Goal: Task Accomplishment & Management: Manage account settings

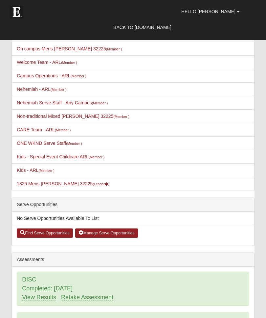
scroll to position [144, 0]
click at [36, 186] on link "1825 Mens Garcia 32225 (Leader )" at bounding box center [63, 183] width 93 height 5
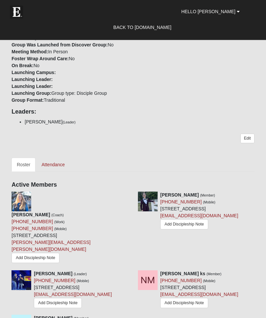
scroll to position [415, 0]
click at [59, 157] on link "Attendance" at bounding box center [53, 164] width 34 height 14
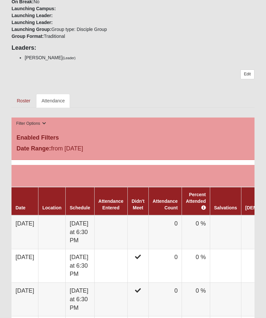
scroll to position [261, 0]
click at [121, 223] on td at bounding box center [110, 232] width 33 height 34
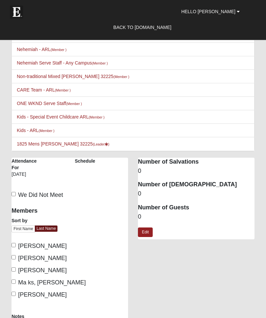
scroll to position [36, 0]
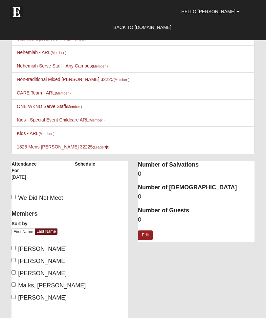
click at [12, 261] on input "[PERSON_NAME]" at bounding box center [14, 260] width 4 height 4
checkbox input "true"
click at [13, 274] on input "[PERSON_NAME]" at bounding box center [14, 272] width 4 height 4
checkbox input "true"
click at [13, 286] on input "Ma ks, [PERSON_NAME]" at bounding box center [14, 284] width 4 height 4
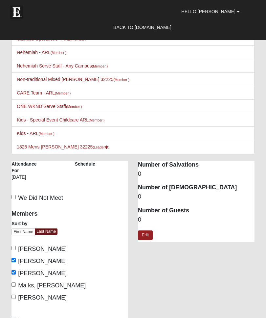
checkbox input "true"
click at [145, 237] on link "Edit" at bounding box center [145, 235] width 15 height 10
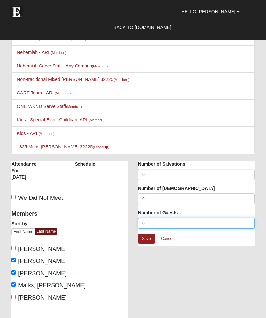
click at [144, 226] on input "0" at bounding box center [196, 222] width 117 height 11
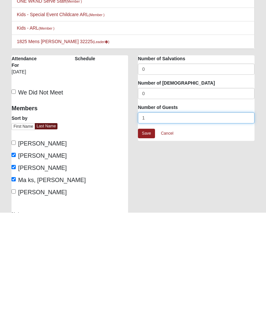
type input "1"
click at [149, 234] on link "Save" at bounding box center [146, 239] width 17 height 10
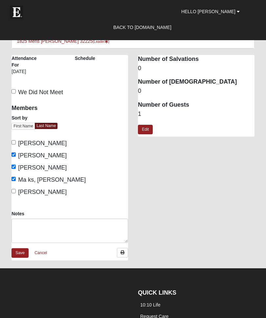
click at [26, 254] on link "Save" at bounding box center [20, 253] width 17 height 10
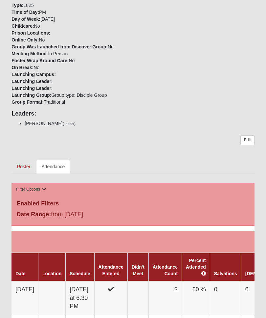
scroll to position [194, 0]
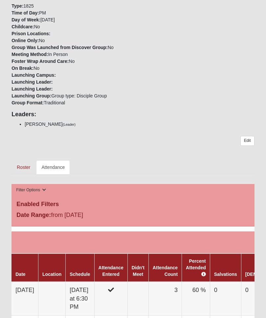
click at [18, 161] on link "Roster" at bounding box center [24, 167] width 24 height 14
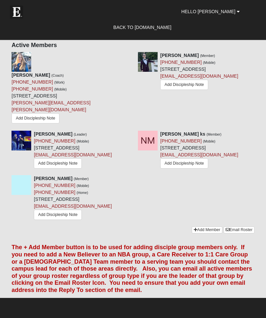
scroll to position [554, 0]
click at [206, 233] on link "Add Member" at bounding box center [207, 229] width 31 height 7
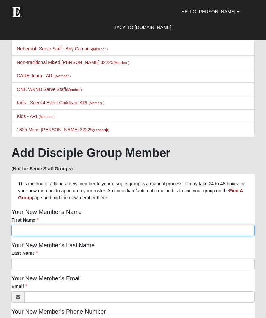
click at [20, 229] on input "First Name" at bounding box center [133, 230] width 243 height 11
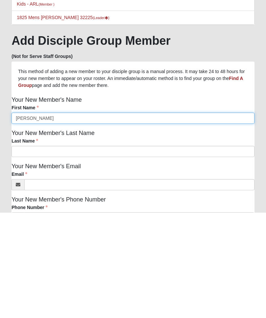
type input "[PERSON_NAME]"
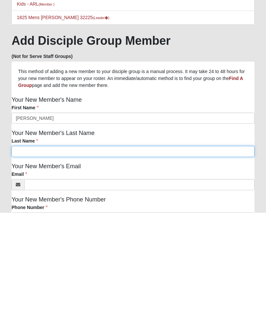
click at [19, 251] on input "Last Name" at bounding box center [133, 256] width 243 height 11
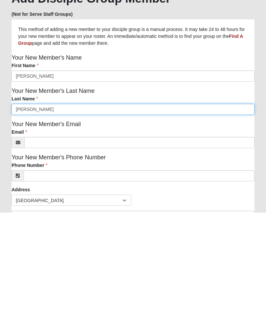
scroll to position [103, 0]
type input "Combs"
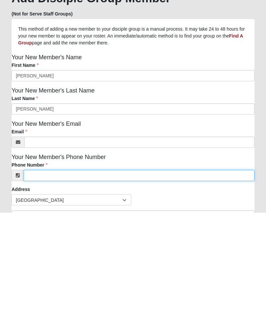
click at [38, 275] on input "Phone Number" at bounding box center [139, 280] width 231 height 11
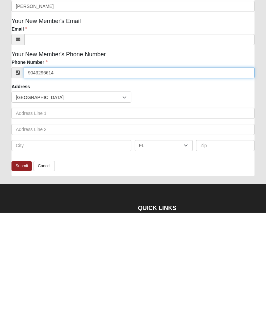
scroll to position [208, 0]
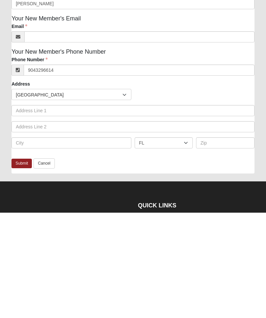
click at [20, 264] on link "Submit" at bounding box center [22, 269] width 20 height 10
type input "(904) 329-6614"
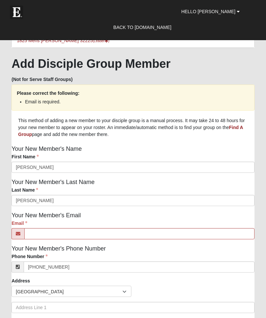
scroll to position [147, 0]
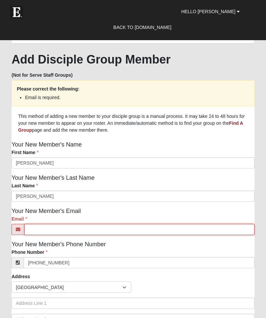
click at [35, 234] on input "Email" at bounding box center [139, 229] width 231 height 11
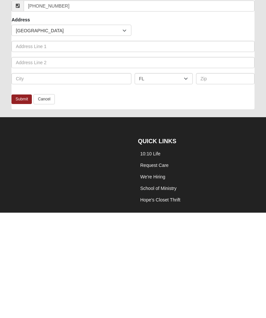
scroll to position [300, 0]
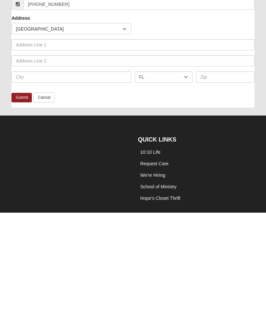
type input "dwadecombs097@gmail.com"
click at [25, 198] on link "Submit" at bounding box center [22, 203] width 20 height 10
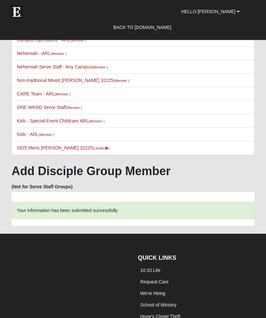
scroll to position [0, 0]
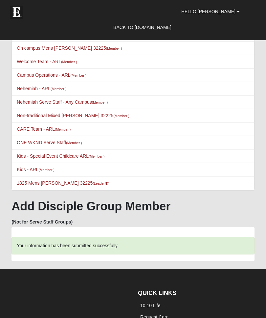
click at [39, 185] on link "1825 Mens Garcia 32225 (Leader )" at bounding box center [63, 182] width 93 height 5
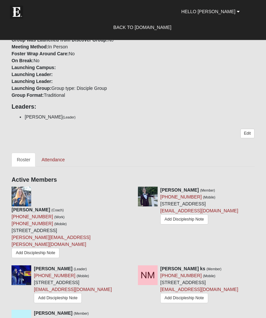
scroll to position [420, 0]
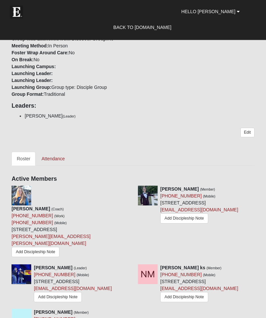
click at [54, 152] on link "Attendance" at bounding box center [53, 159] width 34 height 14
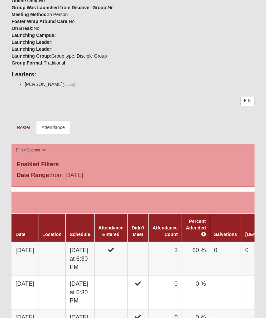
scroll to position [219, 0]
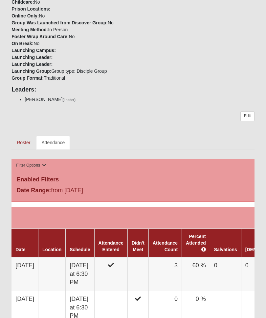
click at [54, 136] on link "Attendance" at bounding box center [53, 143] width 34 height 14
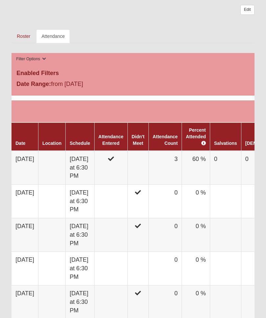
scroll to position [313, 0]
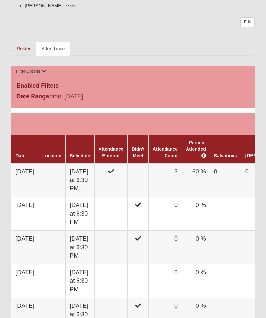
click at [115, 171] on td at bounding box center [110, 180] width 33 height 34
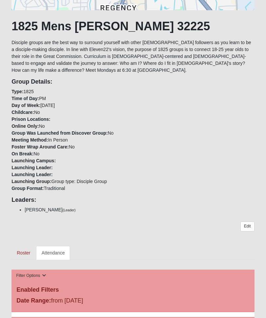
scroll to position [108, 0]
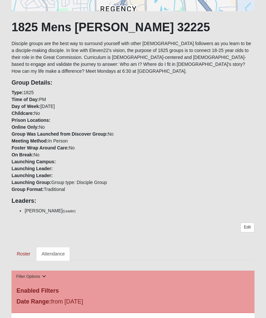
click at [21, 247] on link "Roster" at bounding box center [24, 254] width 24 height 14
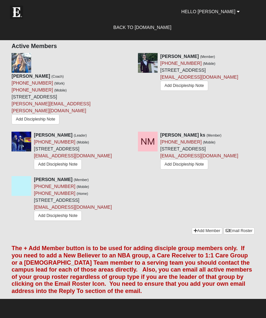
scroll to position [554, 0]
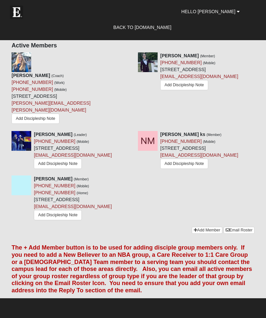
click at [131, 181] on icon at bounding box center [131, 178] width 5 height 5
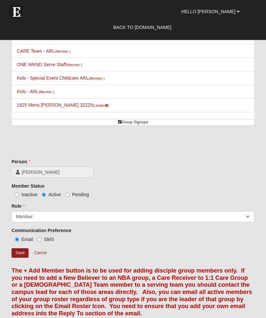
scroll to position [113, 0]
click at [20, 251] on input "Save" at bounding box center [20, 253] width 17 height 10
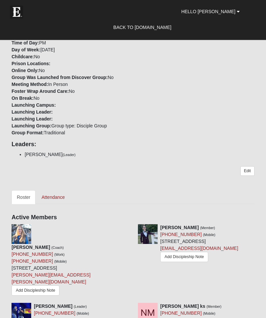
scroll to position [381, 0]
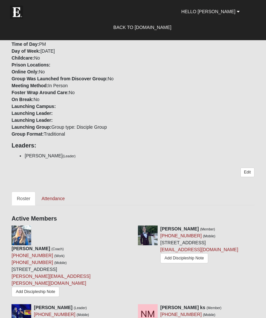
click at [54, 192] on link "Attendance" at bounding box center [53, 198] width 34 height 14
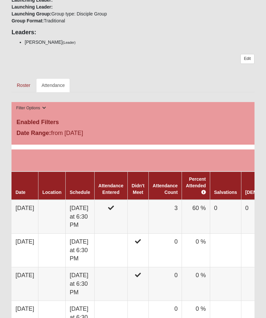
scroll to position [277, 0]
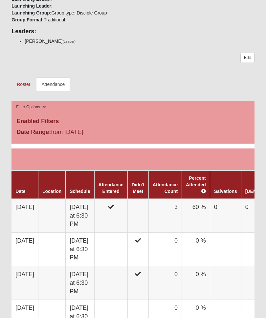
click at [114, 209] on td at bounding box center [110, 216] width 33 height 34
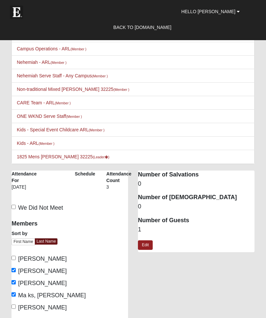
scroll to position [26, 0]
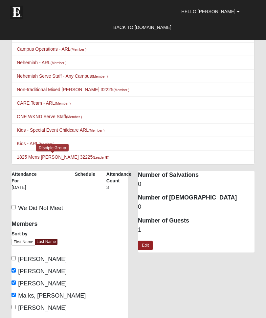
click at [46, 155] on link "1825 Mens [PERSON_NAME] 32225 (Leader )" at bounding box center [63, 156] width 93 height 5
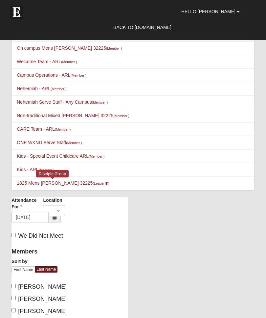
click at [42, 185] on link "1825 Mens Garcia 32225 (Leader )" at bounding box center [63, 182] width 93 height 5
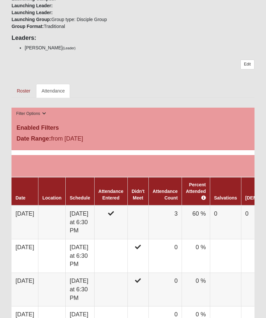
scroll to position [269, 0]
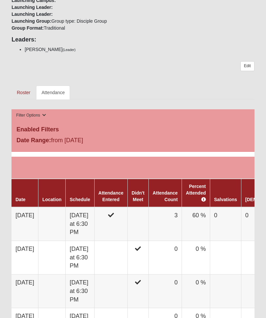
click at [21, 86] on link "Roster" at bounding box center [24, 93] width 24 height 14
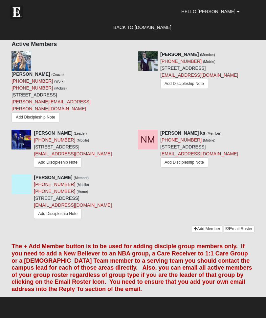
scroll to position [554, 0]
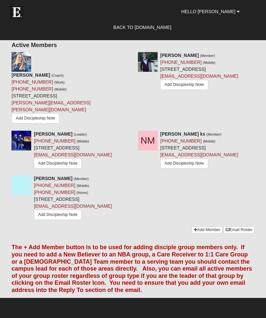
click at [132, 181] on icon at bounding box center [131, 178] width 5 height 5
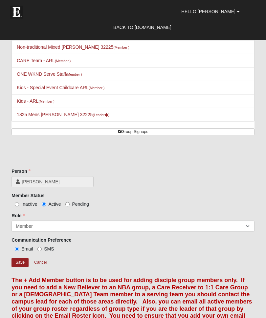
scroll to position [103, 0]
click at [15, 206] on input "Inactive" at bounding box center [17, 204] width 4 height 4
radio input "true"
click at [46, 206] on input "Active" at bounding box center [44, 204] width 4 height 4
radio input "true"
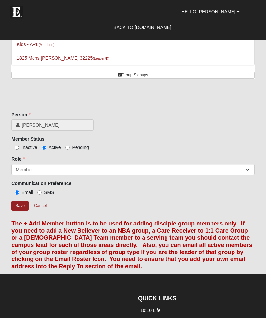
scroll to position [160, 0]
click at [22, 209] on input "Save" at bounding box center [20, 206] width 17 height 10
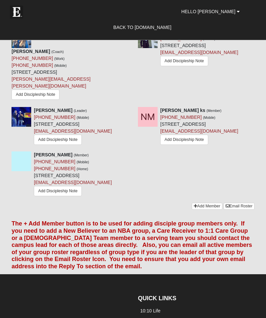
scroll to position [578, 0]
click at [233, 210] on link "Email Roster" at bounding box center [239, 206] width 31 height 7
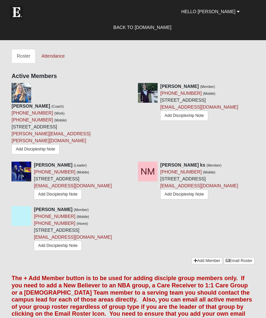
scroll to position [522, 0]
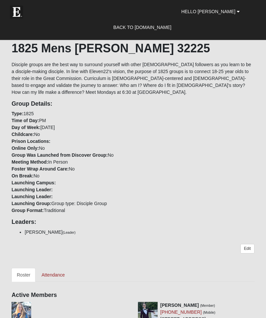
scroll to position [310, 0]
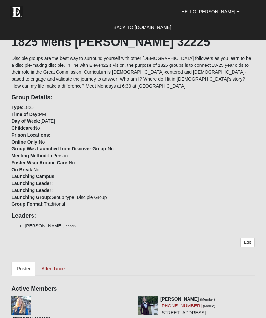
click at [51, 262] on link "Attendance" at bounding box center [53, 269] width 34 height 14
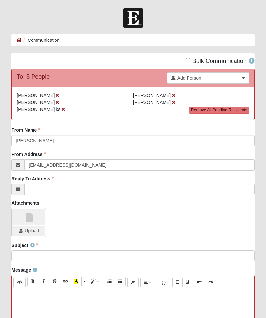
click at [62, 109] on icon at bounding box center [63, 109] width 3 height 5
click at [56, 101] on icon at bounding box center [57, 102] width 3 height 5
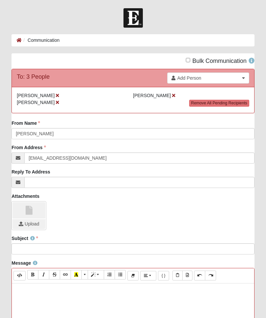
click at [56, 101] on icon at bounding box center [57, 102] width 3 height 5
click at [172, 95] on icon at bounding box center [173, 95] width 3 height 5
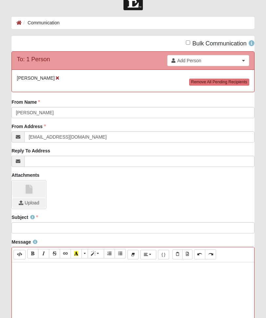
scroll to position [19, 0]
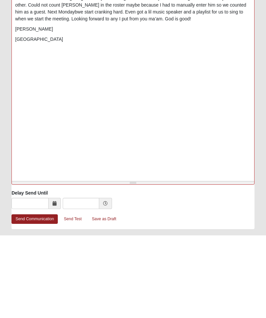
scroll to position [235, 0]
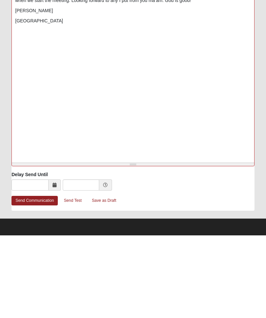
click at [30, 278] on link "Send Communication" at bounding box center [35, 283] width 46 height 10
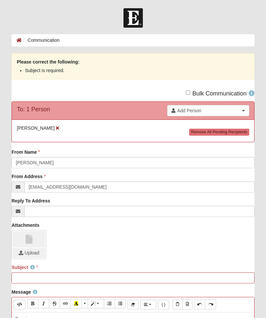
click at [242, 113] on link "Add Person" at bounding box center [208, 110] width 82 height 11
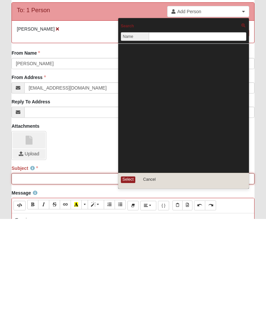
click at [23, 272] on input "Subject" at bounding box center [133, 277] width 243 height 11
type input "F"
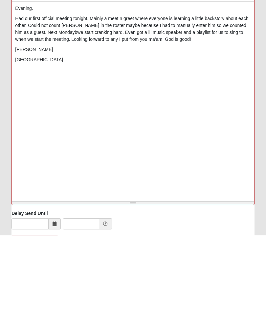
scroll to position [254, 0]
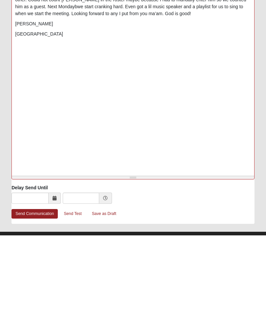
type input "Arlington 1st meeting"
click at [31, 291] on link "Send Communication" at bounding box center [35, 296] width 46 height 10
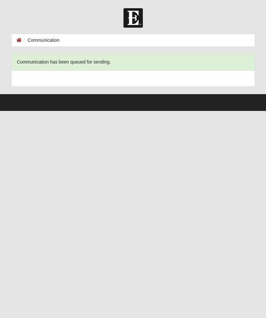
scroll to position [0, 0]
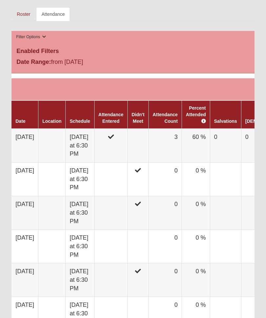
scroll to position [353, 0]
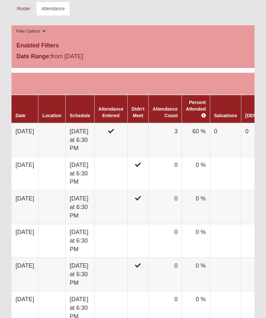
click at [114, 128] on icon at bounding box center [111, 131] width 6 height 6
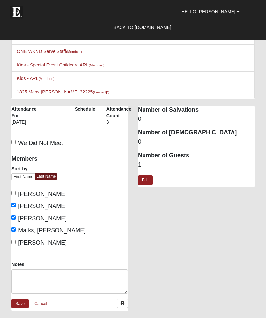
scroll to position [96, 0]
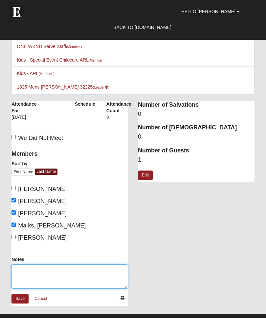
click at [24, 273] on textarea "Notes" at bounding box center [70, 276] width 117 height 24
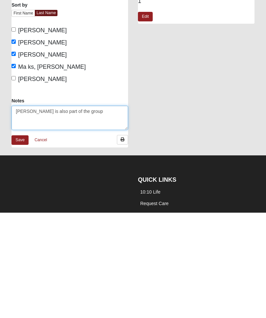
type textarea "[PERSON_NAME] is also part of the group"
click at [19, 240] on link "Save" at bounding box center [20, 245] width 17 height 10
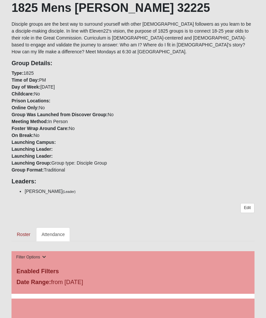
scroll to position [124, 0]
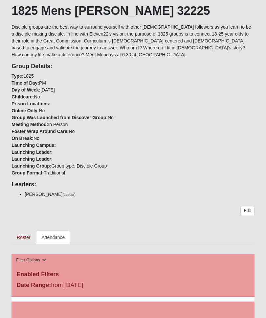
click at [22, 230] on link "Roster" at bounding box center [24, 237] width 24 height 14
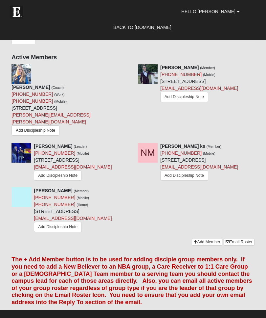
scroll to position [542, 0]
click at [197, 245] on link "Add Member" at bounding box center [207, 241] width 31 height 7
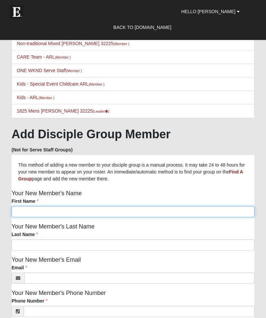
click at [20, 213] on input "First Name" at bounding box center [133, 211] width 243 height 11
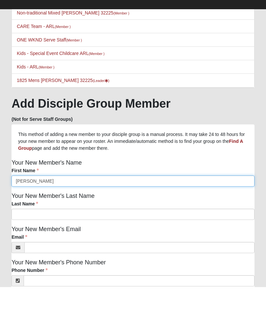
type input "[PERSON_NAME]"
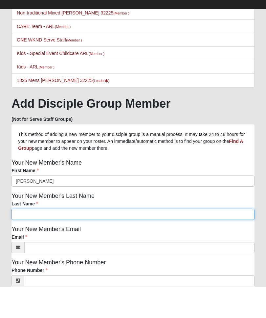
click at [21, 239] on input "Last Name" at bounding box center [133, 244] width 243 height 11
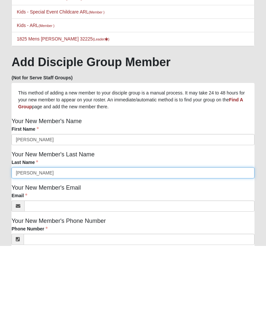
type input "[PERSON_NAME]"
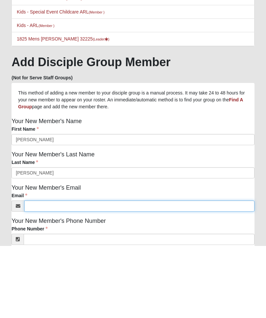
click at [37, 273] on input "Email" at bounding box center [139, 278] width 231 height 11
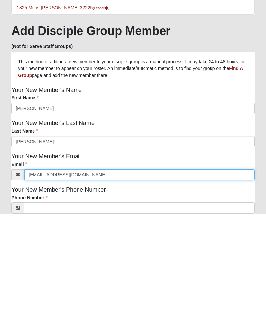
scroll to position [72, 0]
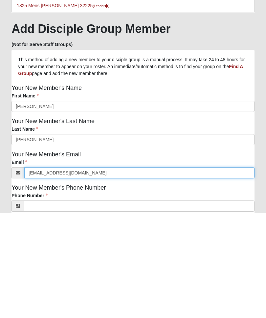
type input "dwadecombs097@gmail.com"
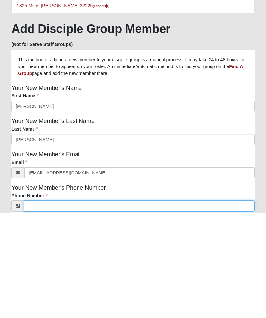
click at [41, 306] on input "Phone Number" at bounding box center [139, 311] width 231 height 11
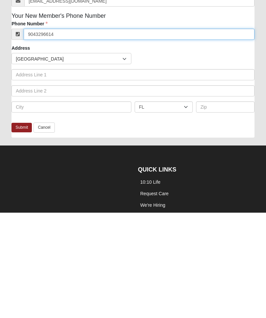
scroll to position [251, 0]
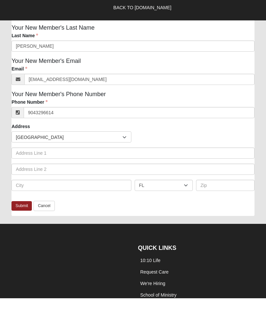
click at [18, 221] on link "Submit" at bounding box center [22, 226] width 20 height 10
type input "(904) 329-6614"
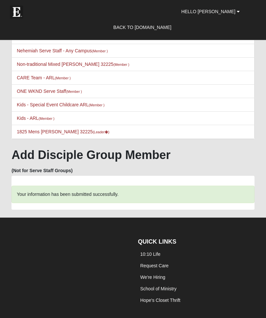
scroll to position [0, 0]
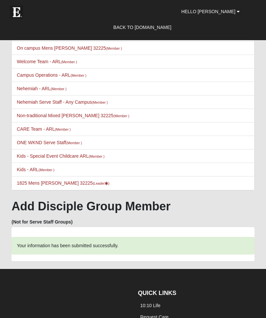
click at [38, 186] on link "1825 Mens Garcia 32225 (Leader )" at bounding box center [63, 182] width 93 height 5
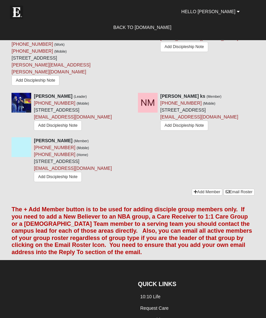
scroll to position [597, 0]
